Goal: Information Seeking & Learning: Learn about a topic

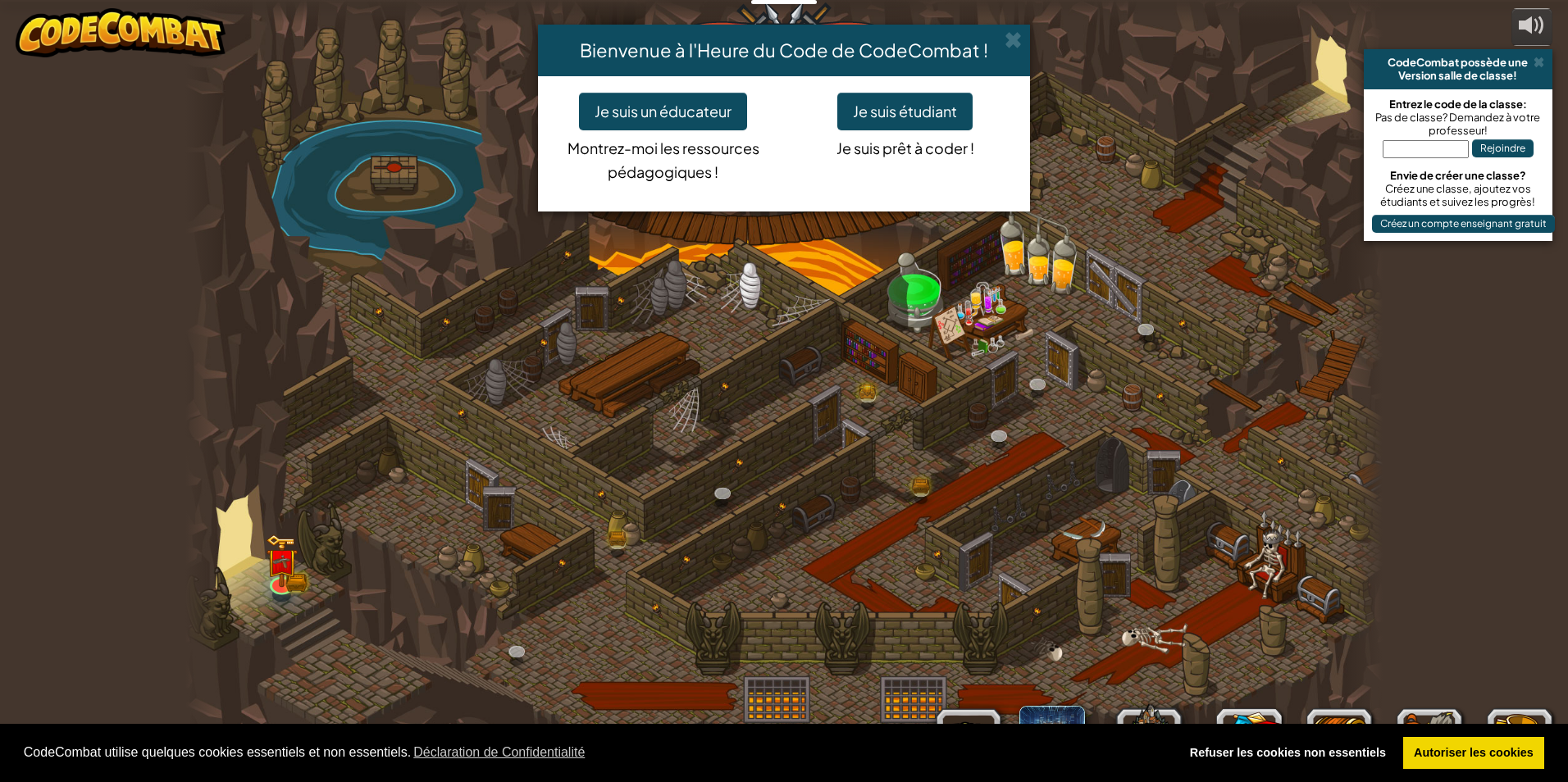
select select "fr"
click at [887, 118] on button "Je suis étudiant" at bounding box center [905, 112] width 135 height 38
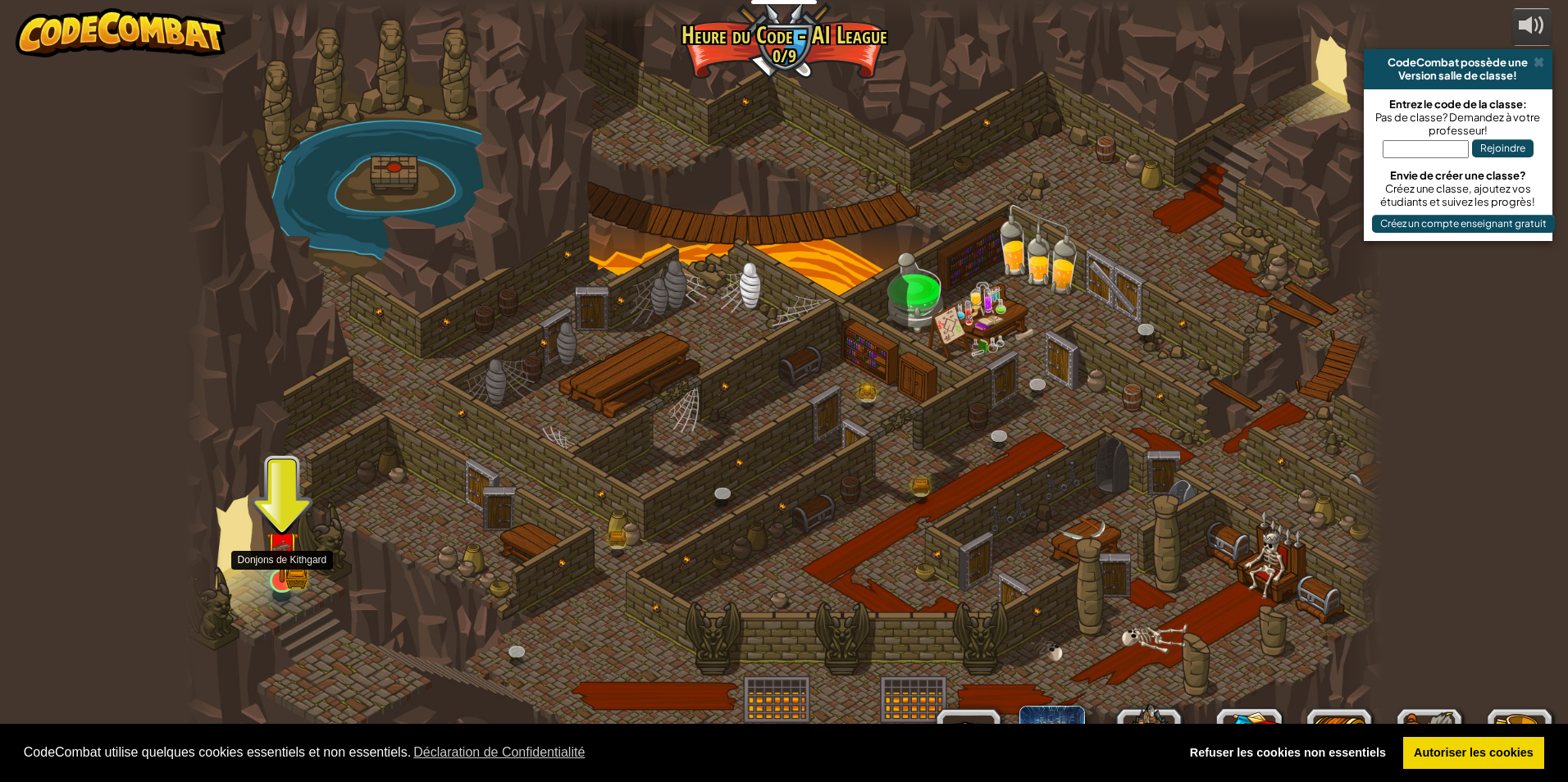
click at [273, 581] on img at bounding box center [282, 548] width 32 height 71
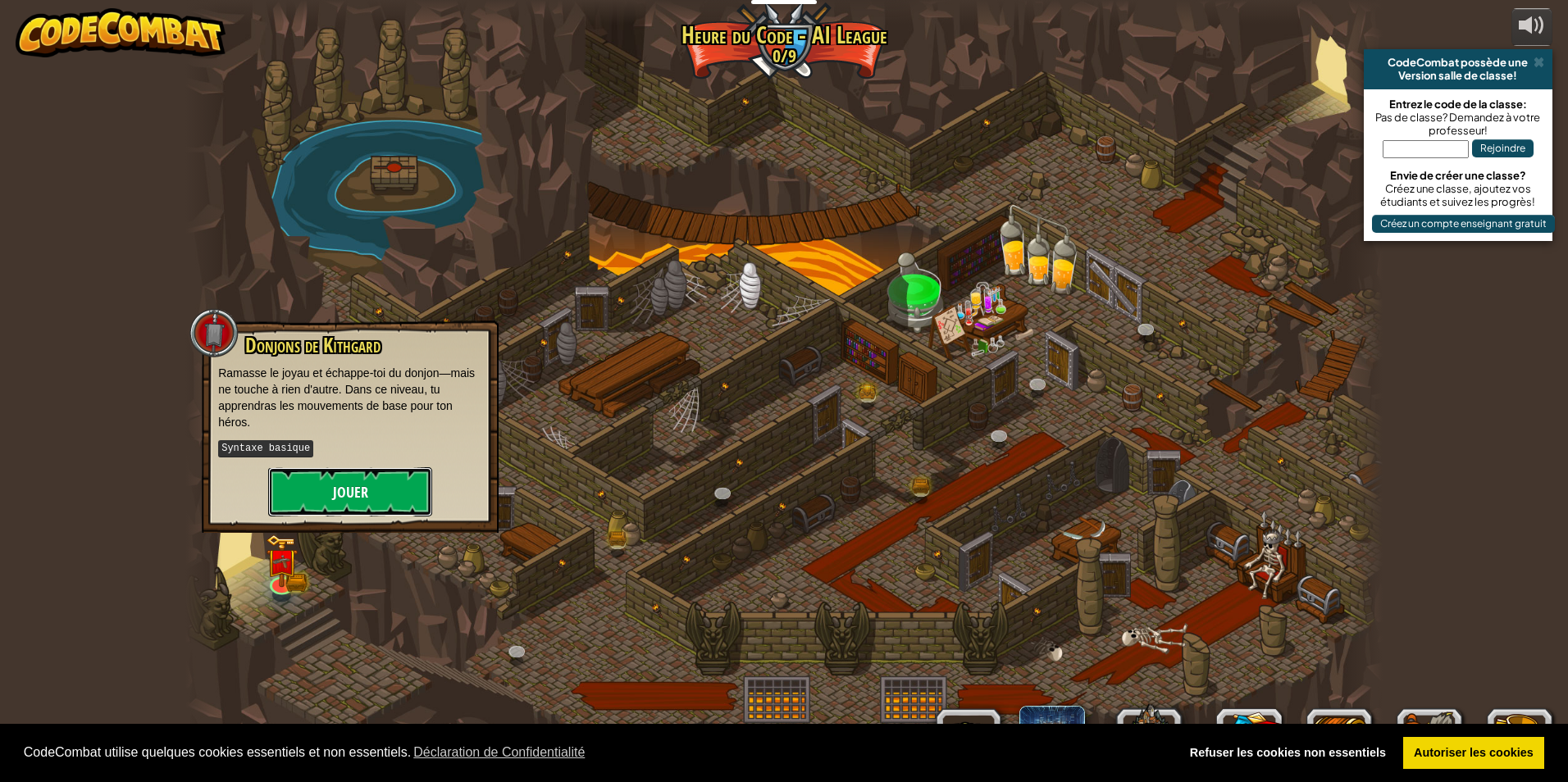
click at [376, 505] on button "Jouer" at bounding box center [350, 491] width 164 height 49
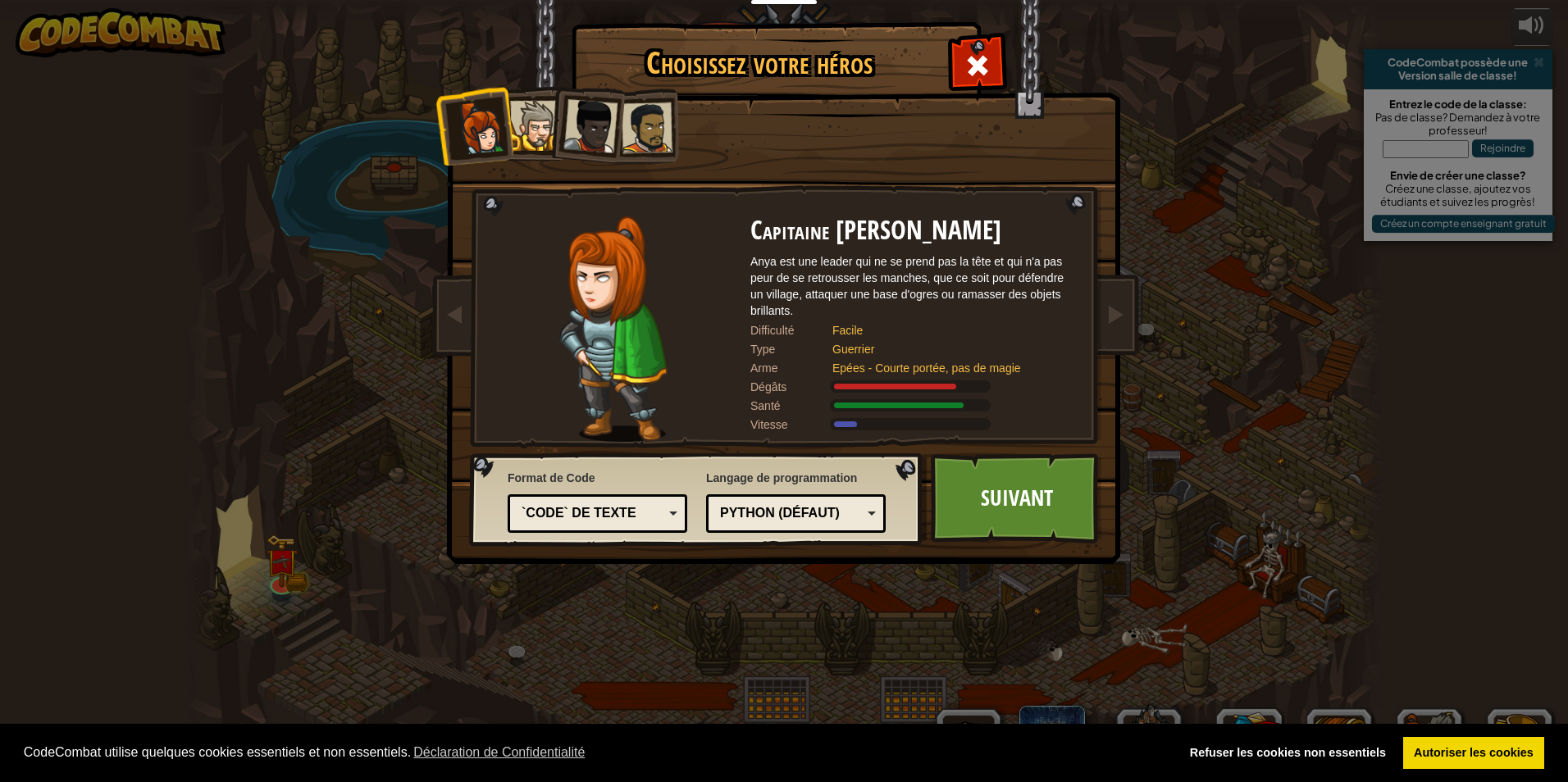
click at [614, 511] on div "`code` de texte" at bounding box center [593, 514] width 142 height 19
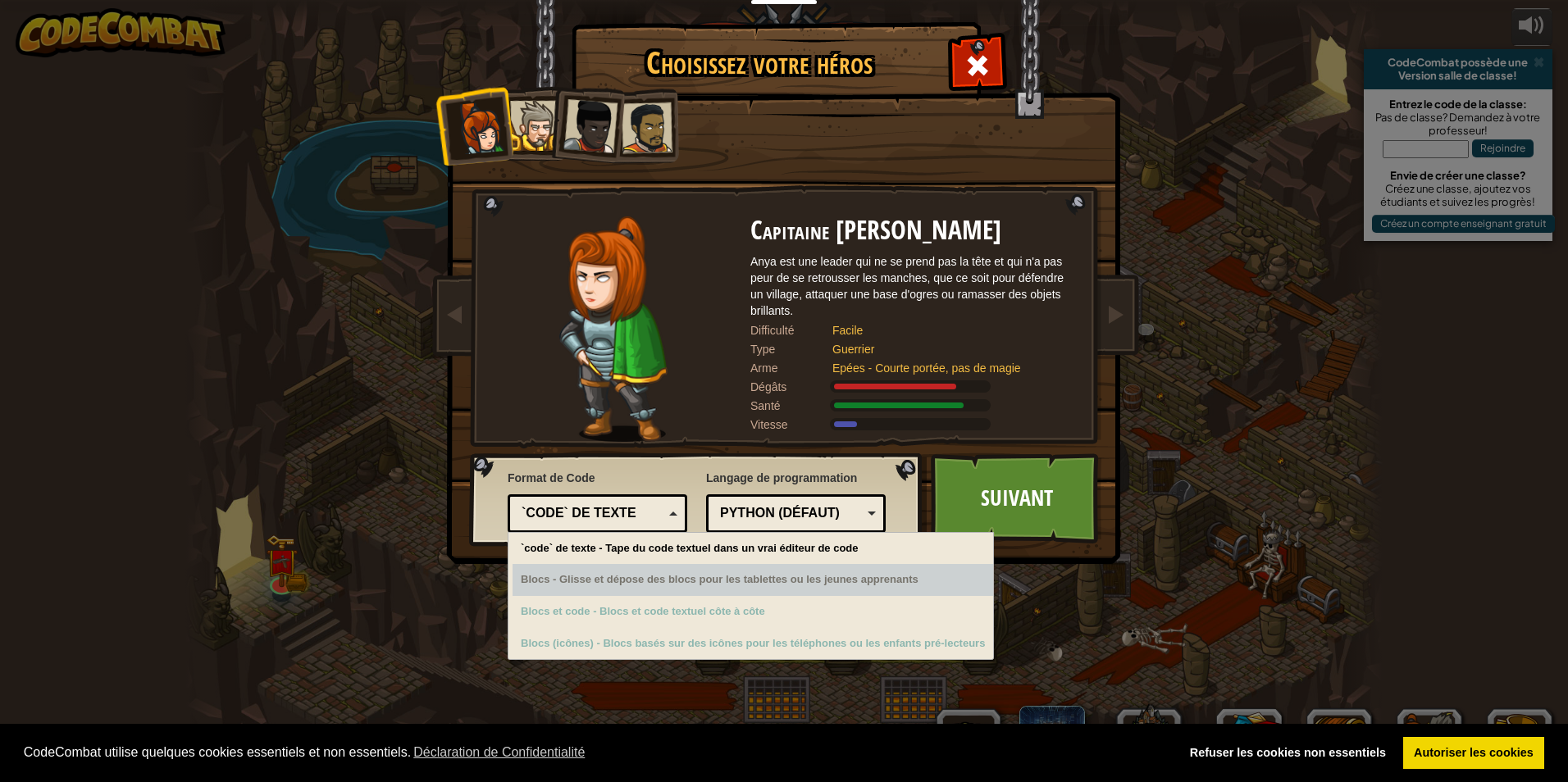
click at [634, 571] on div "Blocs - Glisse et dépose des blocs pour les tablettes ou les jeunes apprenants" at bounding box center [753, 580] width 480 height 32
click at [634, 578] on div "Blocs - Glisse et dépose des blocs pour les tablettes ou les jeunes apprenants" at bounding box center [753, 580] width 480 height 32
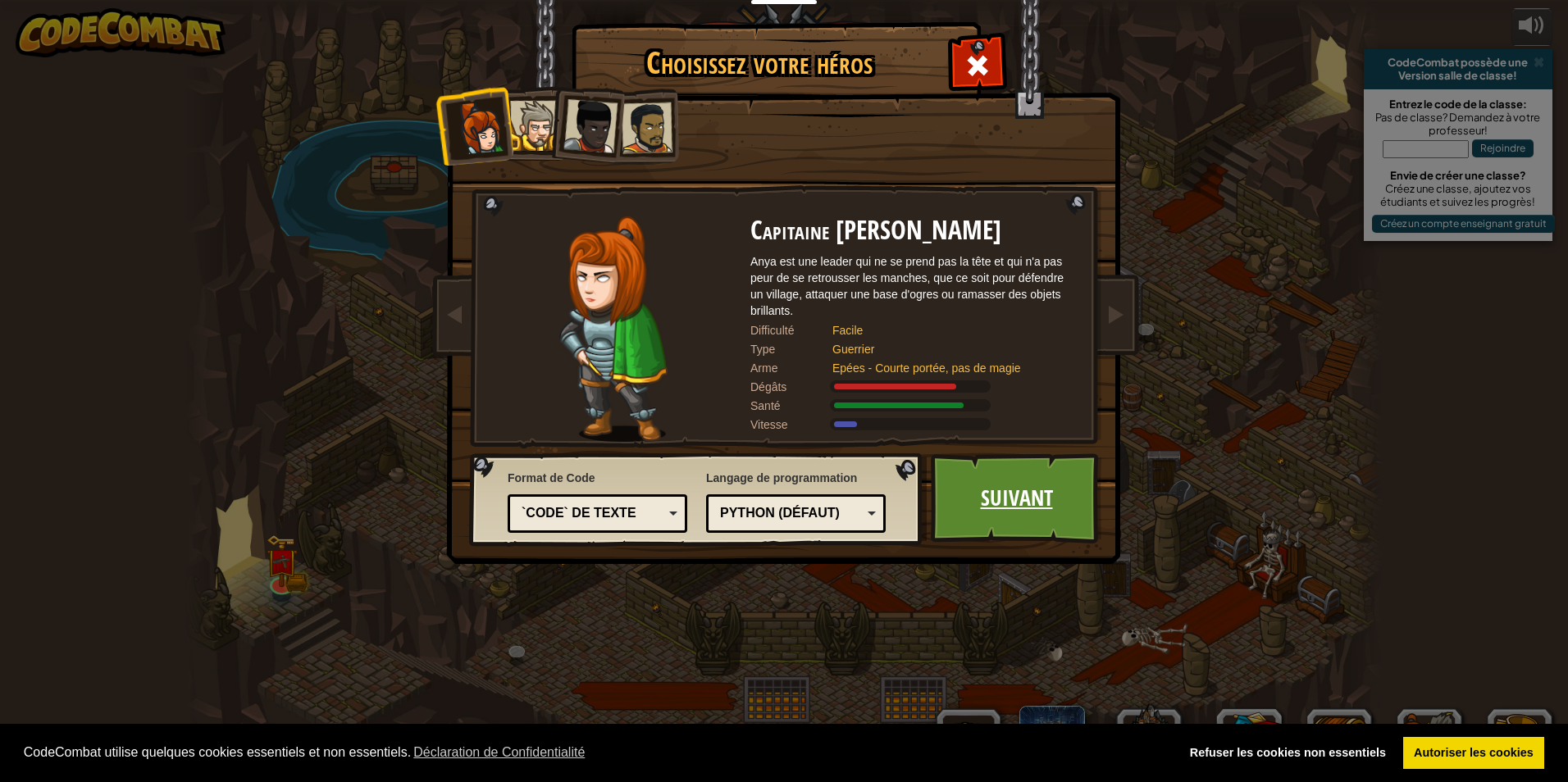
click at [986, 487] on link "Suivant" at bounding box center [1016, 499] width 171 height 90
